Goal: Browse casually: Explore the website without a specific task or goal

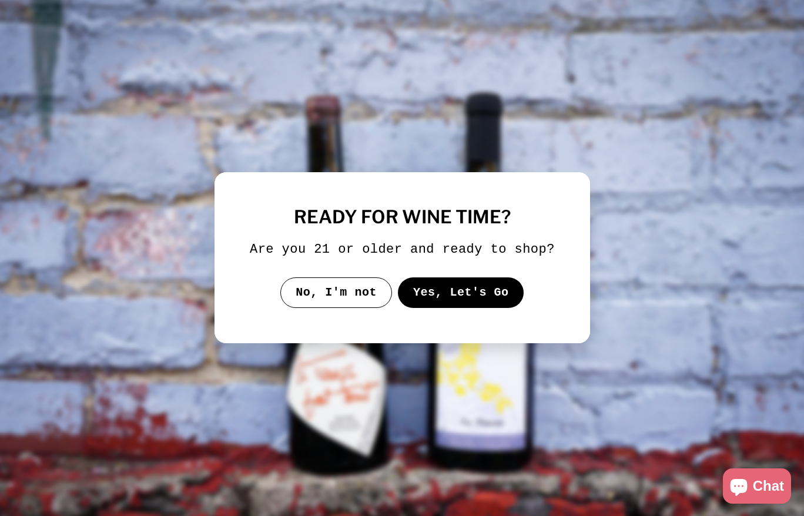
click at [360, 303] on button "No, I'm not" at bounding box center [336, 292] width 112 height 31
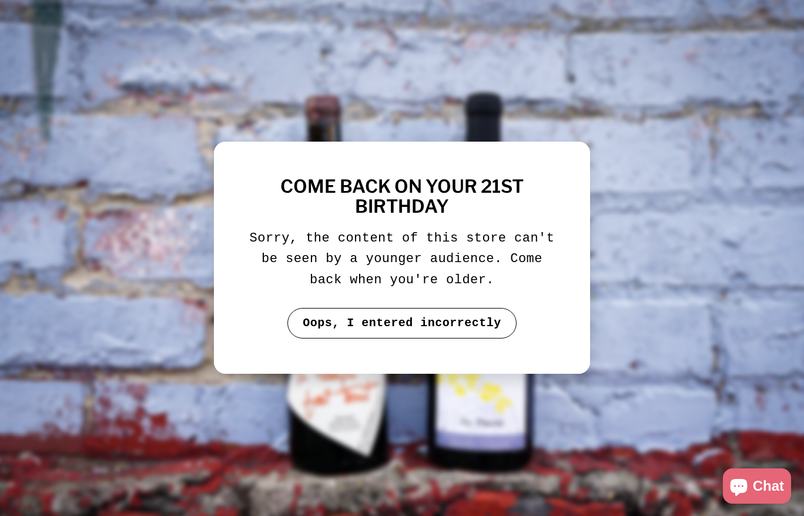
click at [617, 294] on img at bounding box center [402, 257] width 828 height 531
click at [460, 334] on button "Oops, I entered incorrectly" at bounding box center [401, 323] width 229 height 31
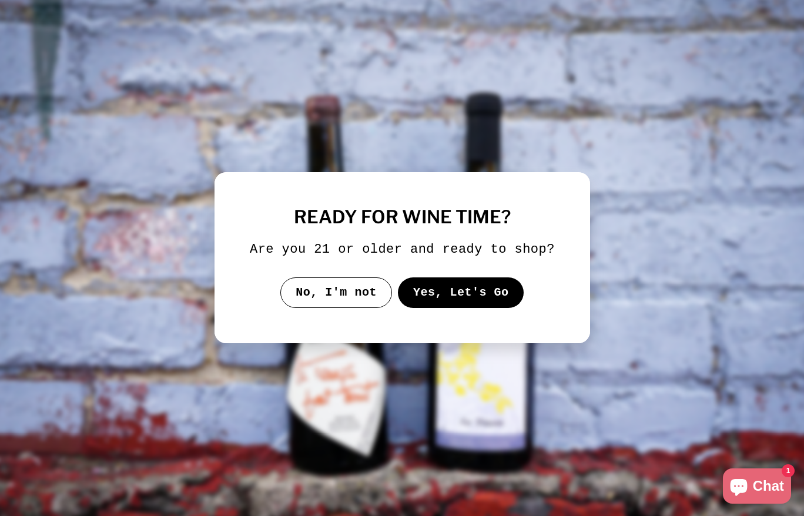
click at [451, 308] on button "Yes, Let's Go" at bounding box center [460, 292] width 126 height 31
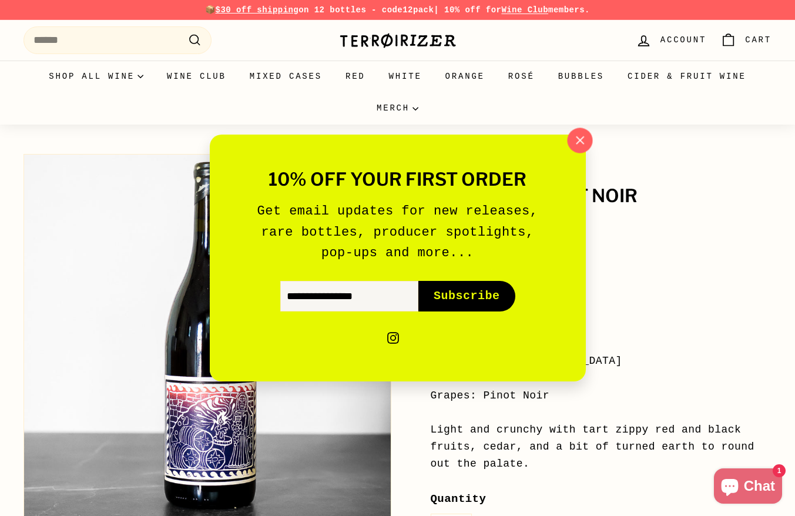
click at [575, 144] on icon "button" at bounding box center [579, 141] width 18 height 18
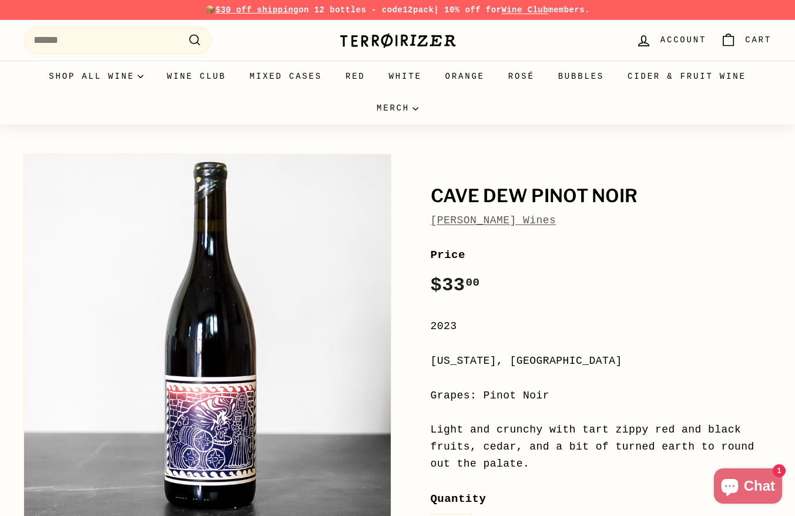
click at [387, 40] on img at bounding box center [397, 40] width 117 height 16
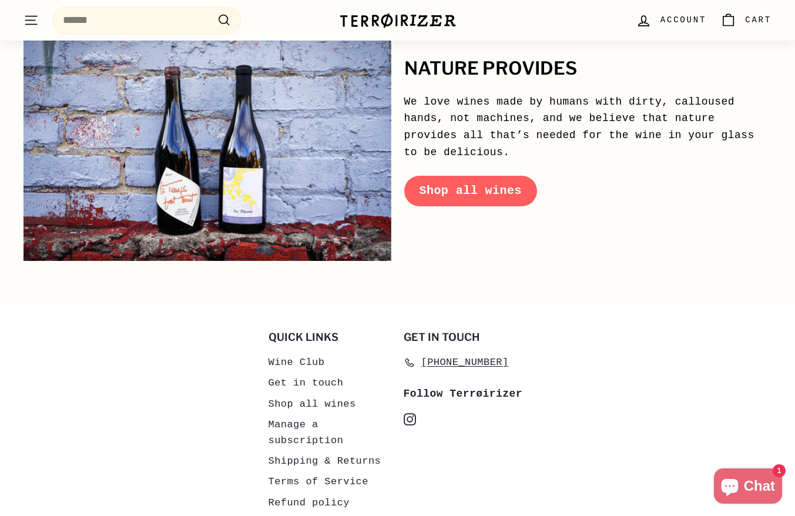
scroll to position [5517, 0]
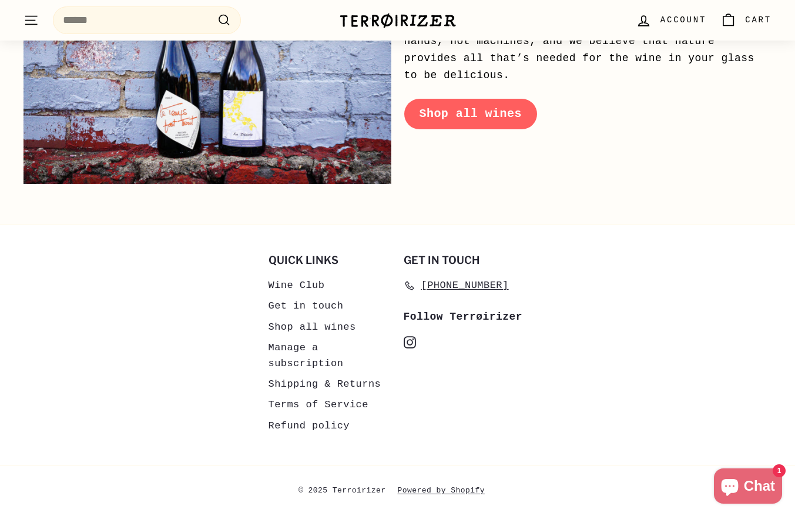
click at [409, 339] on icon at bounding box center [410, 341] width 7 height 7
